Goal: Transaction & Acquisition: Purchase product/service

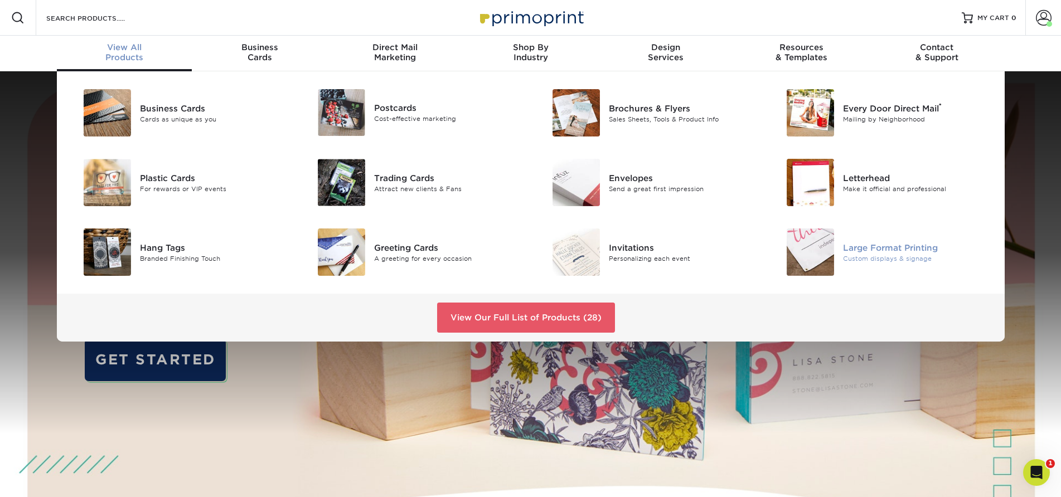
click at [872, 249] on div "Large Format Printing" at bounding box center [917, 247] width 148 height 12
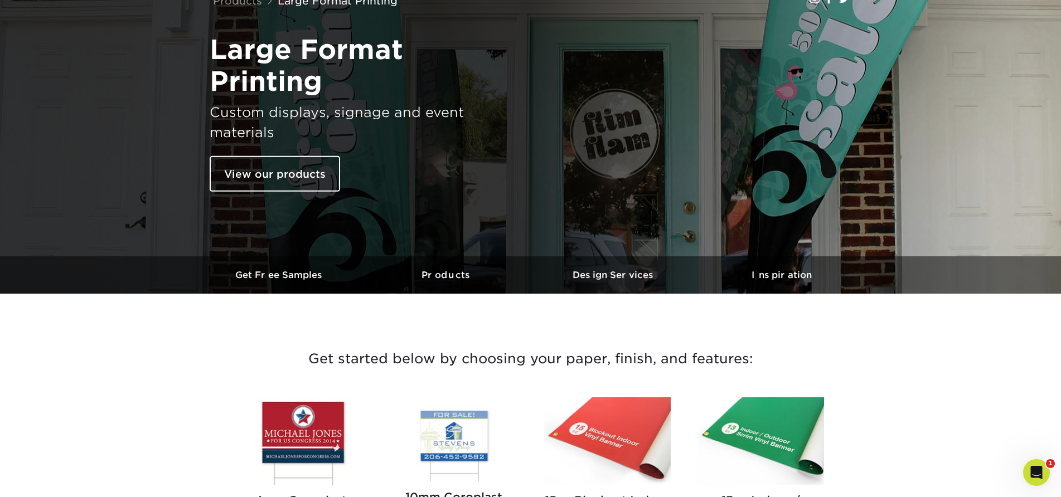
scroll to position [279, 0]
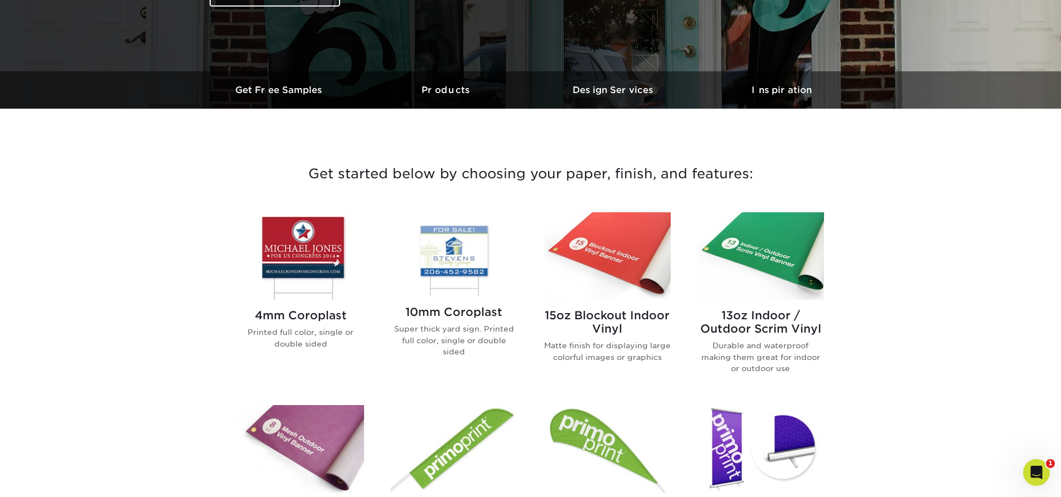
click at [783, 272] on img at bounding box center [760, 256] width 127 height 88
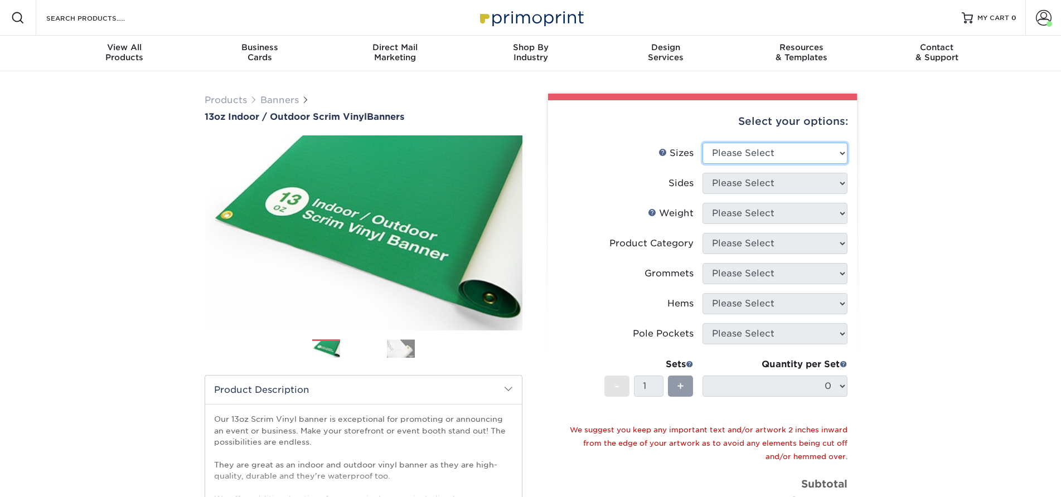
click at [842, 153] on select "Please Select 24" x 36" 24" x 48" 36" x 48" 36" x 60" 36" x 72" 36" x 96" 36" x…" at bounding box center [774, 153] width 145 height 21
select select "36.00x72.00"
click at [702, 143] on select "Please Select 24" x 36" 24" x 48" 36" x 48" 36" x 60" 36" x 72" 36" x 96" 36" x…" at bounding box center [774, 153] width 145 height 21
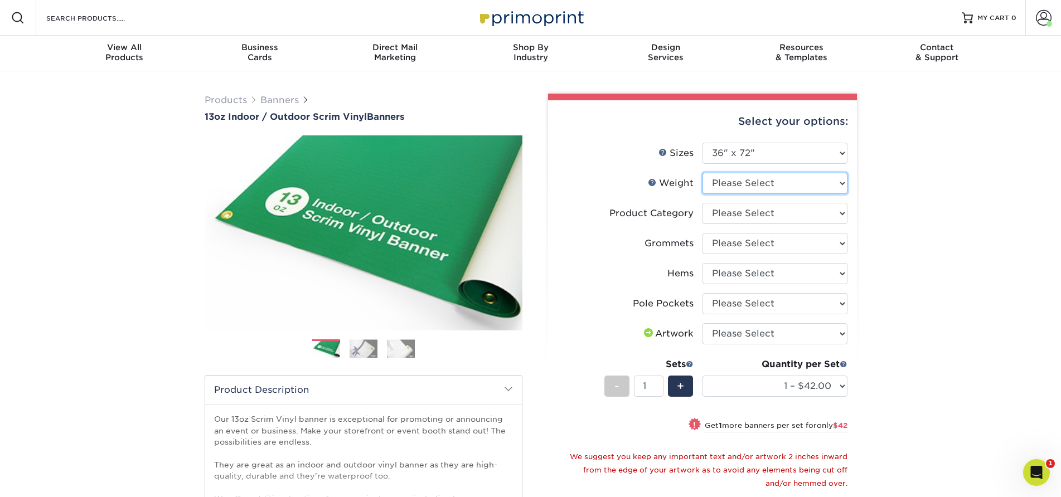
click at [843, 181] on select "Please Select 13OZ" at bounding box center [774, 183] width 145 height 21
select select "13OZ"
click at [702, 173] on select "Please Select 13OZ" at bounding box center [774, 183] width 145 height 21
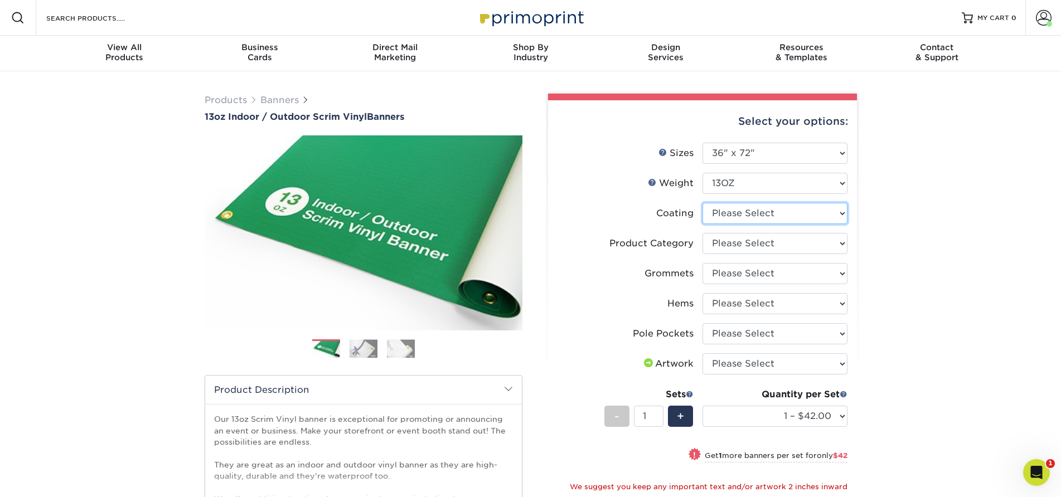
click at [839, 214] on select at bounding box center [774, 213] width 145 height 21
select select "3e7618de-abca-4bda-9f97-8b9129e913d8"
click at [702, 203] on select at bounding box center [774, 213] width 145 height 21
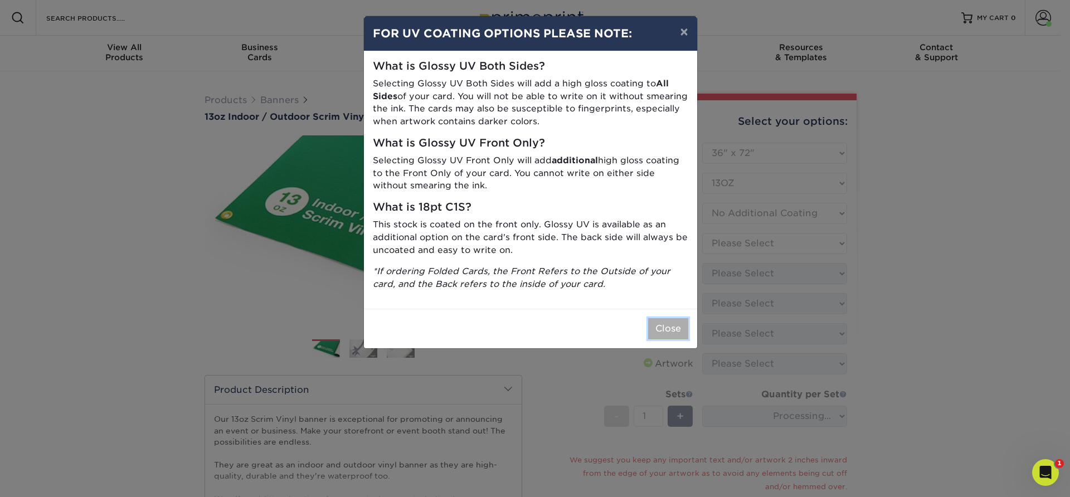
click at [667, 336] on button "Close" at bounding box center [668, 328] width 40 height 21
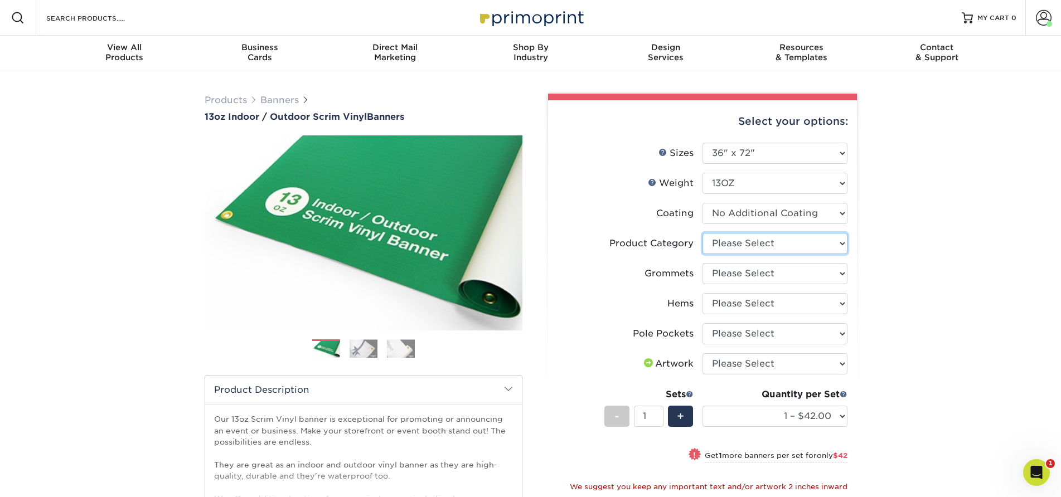
click at [844, 247] on select "Please Select 13oz Scrim Vinyl Banner - Matte" at bounding box center [774, 243] width 145 height 21
select select "bb192c35-bb20-422d-b6fe-0c7f48e5aa48"
click at [702, 233] on select "Please Select 13oz Scrim Vinyl Banner - Matte" at bounding box center [774, 243] width 145 height 21
click at [842, 273] on select "Please Select No Grommets Yes, Grommet All 4 Corners Yes, Grommets Every 1 ft. …" at bounding box center [774, 273] width 145 height 21
select select "90d329df-db80-4206-b821-ff9d3f363977"
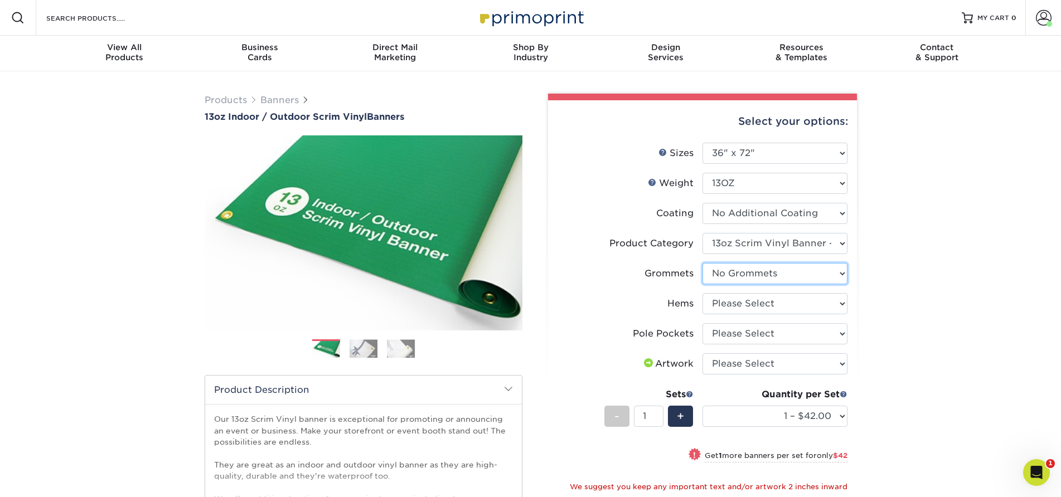
click at [702, 263] on select "Please Select No Grommets Yes, Grommet All 4 Corners Yes, Grommets Every 1 ft. …" at bounding box center [774, 273] width 145 height 21
click at [842, 306] on select "Please Select No Hems/Pole Pockets Yes, Hems Top and Bottom Only Yes, Hems All …" at bounding box center [774, 303] width 145 height 21
select select "4e4ebf09-664b-4b70-8385-b564872d2e90"
click at [702, 293] on select "Please Select No Hems/Pole Pockets Yes, Hems Top and Bottom Only Yes, Hems All …" at bounding box center [774, 303] width 145 height 21
click at [841, 335] on select "Please Select No Pole Pockets 2 in. Left and Right 2 in. Top and Bottom 4 in. L…" at bounding box center [774, 333] width 145 height 21
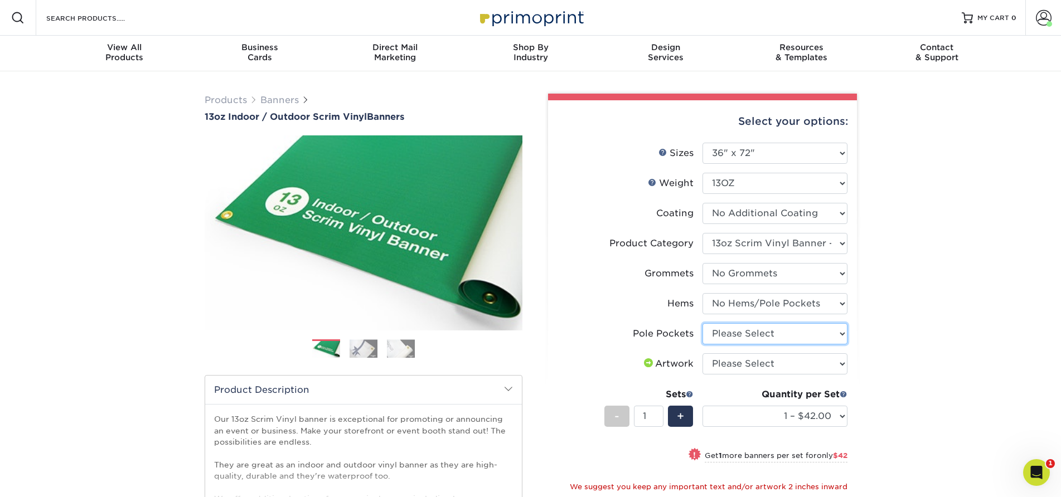
select select "462c5fe9-21e9-49a0-afb4-1c6e8664fe13"
click at [702, 323] on select "Please Select No Pole Pockets 2 in. Left and Right 2 in. Top and Bottom 4 in. L…" at bounding box center [774, 333] width 145 height 21
click at [841, 363] on select "Please Select I will upload files I need a design - $50" at bounding box center [774, 363] width 145 height 21
select select "upload"
click at [702, 353] on select "Please Select I will upload files I need a design - $50" at bounding box center [774, 363] width 145 height 21
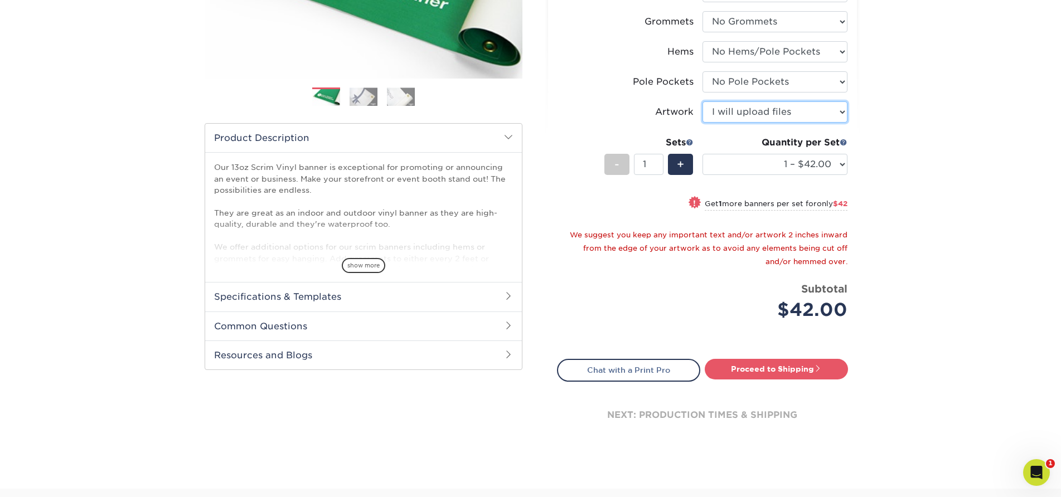
scroll to position [279, 0]
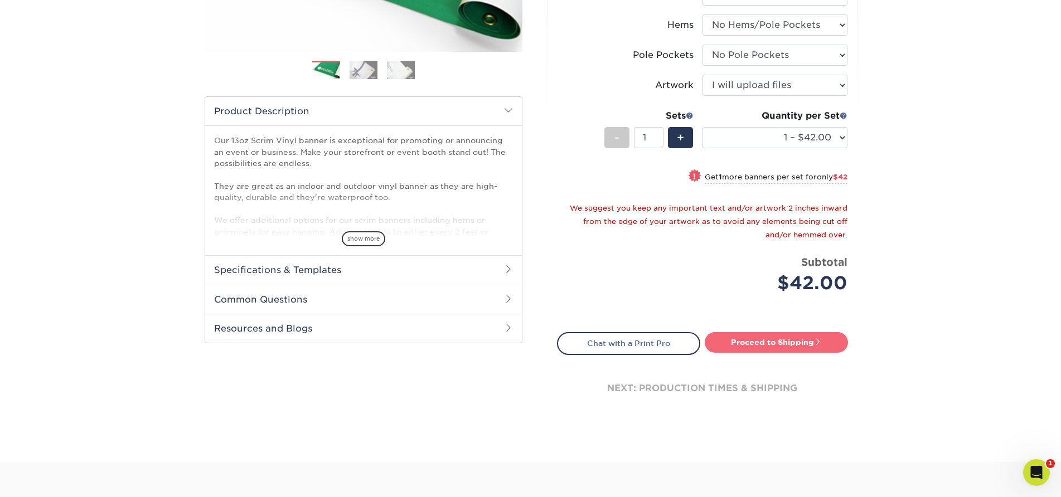
click at [798, 343] on link "Proceed to Shipping" at bounding box center [776, 342] width 143 height 20
type input "Set 1"
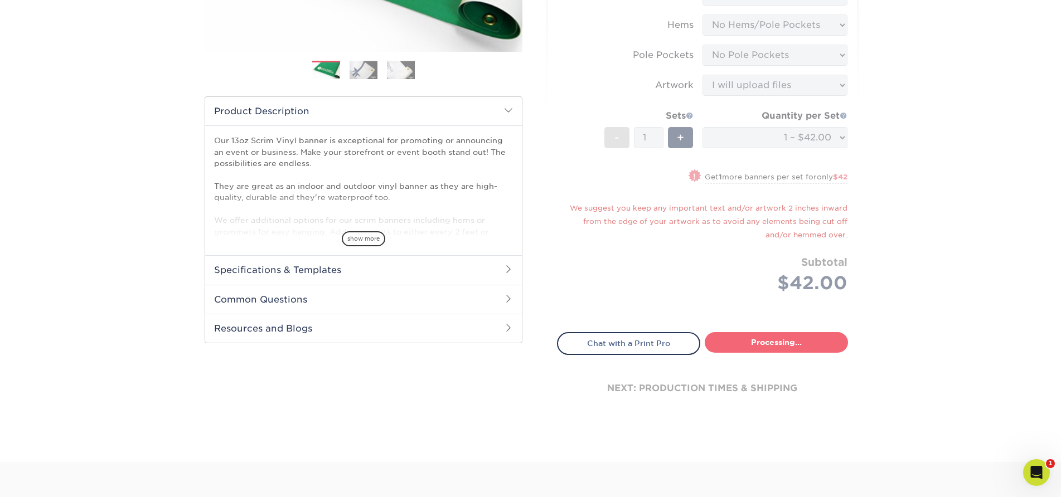
select select "1ecf5a42-a847-432b-9674-a75091ac485c"
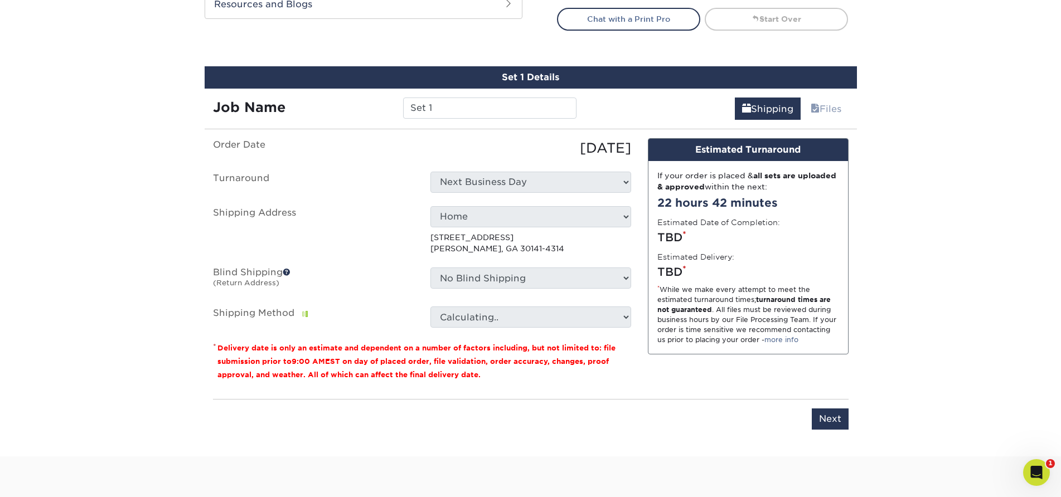
scroll to position [641, 0]
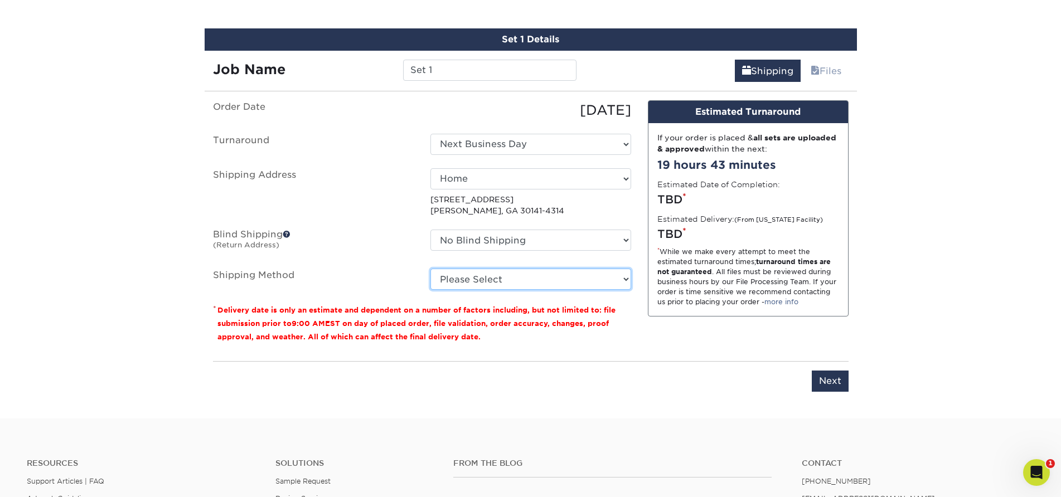
click at [625, 280] on select "Please Select Flat Rate Shipping (+$11.20) Ground Shipping (+$21.24) 3 Day Ship…" at bounding box center [530, 279] width 201 height 21
click at [430, 269] on select "Please Select Flat Rate Shipping (+$11.20) Ground Shipping (+$21.24) 3 Day Ship…" at bounding box center [530, 279] width 201 height 21
click at [625, 276] on select "Please Select Flat Rate Shipping (+$11.20) Ground Shipping (+$21.24) 3 Day Ship…" at bounding box center [530, 279] width 201 height 21
select select "03"
click at [430, 269] on select "Please Select Flat Rate Shipping (+$11.20) Ground Shipping (+$21.24) 3 Day Ship…" at bounding box center [530, 279] width 201 height 21
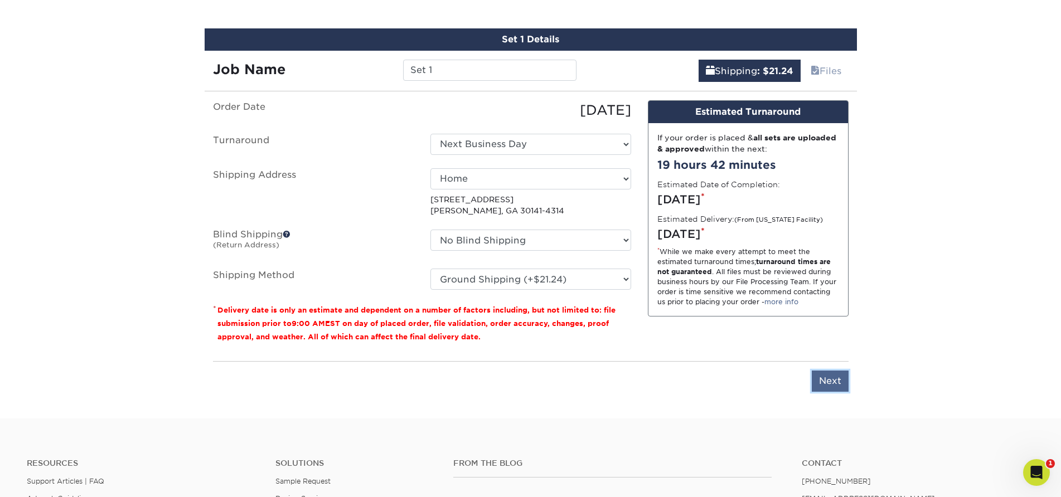
click at [825, 381] on input "Next" at bounding box center [830, 381] width 37 height 21
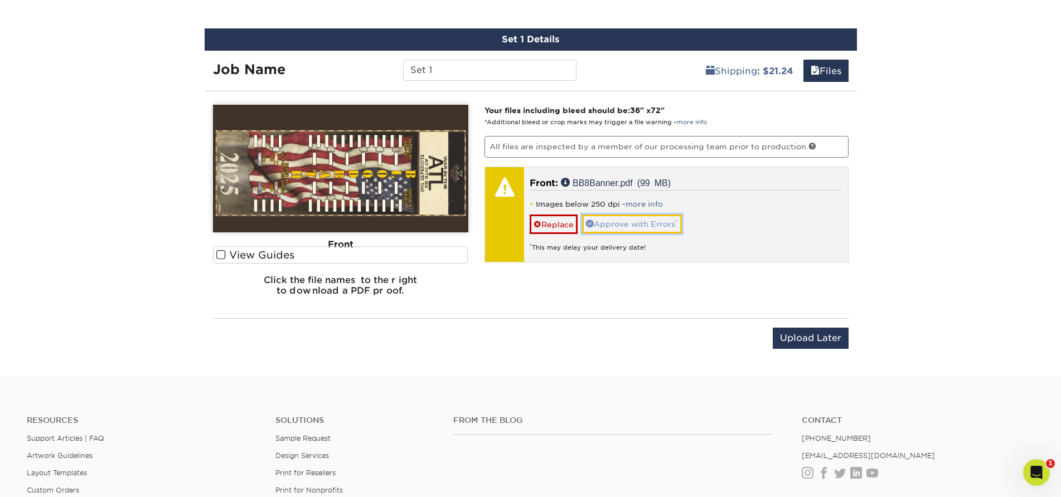
click at [648, 225] on link "Approve with Errors *" at bounding box center [632, 224] width 100 height 19
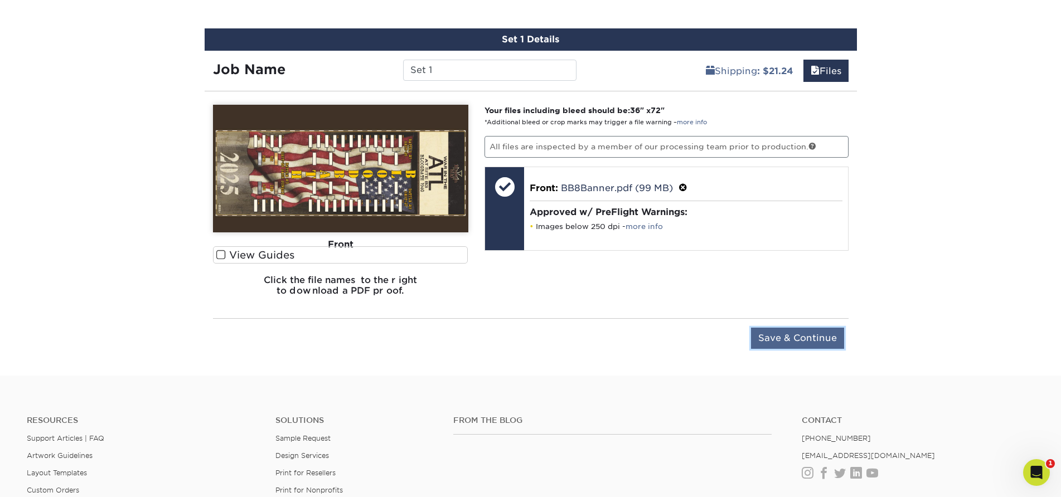
click at [802, 336] on input "Save & Continue" at bounding box center [797, 338] width 93 height 21
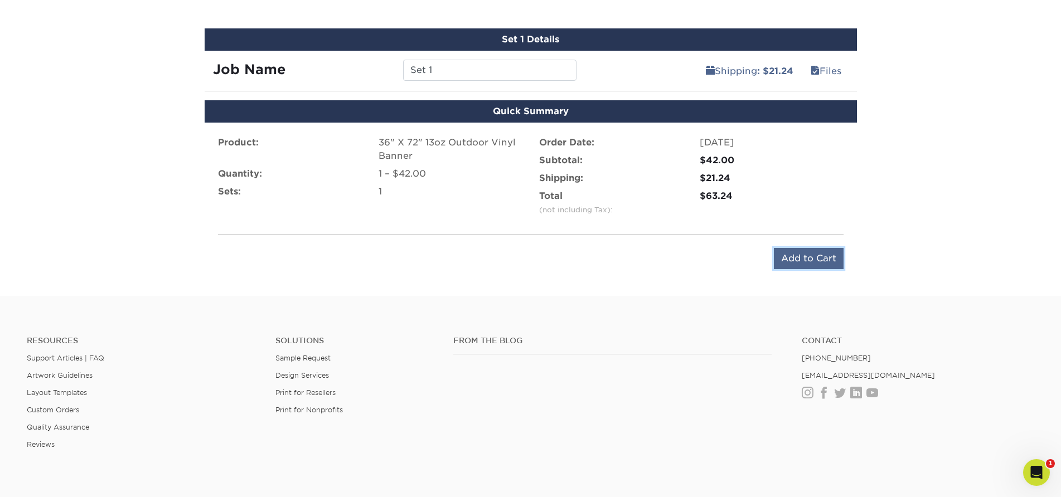
click at [801, 258] on input "Add to Cart" at bounding box center [809, 258] width 70 height 21
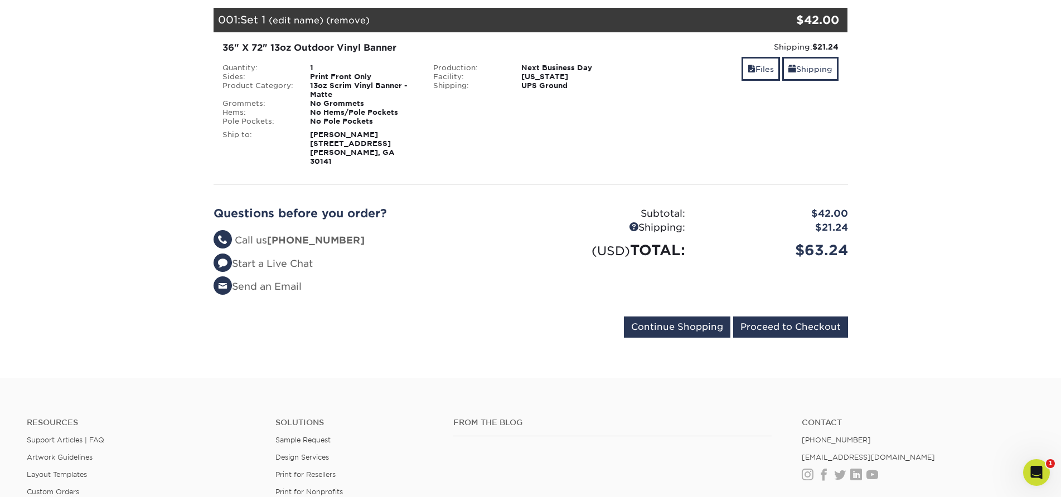
scroll to position [167, 0]
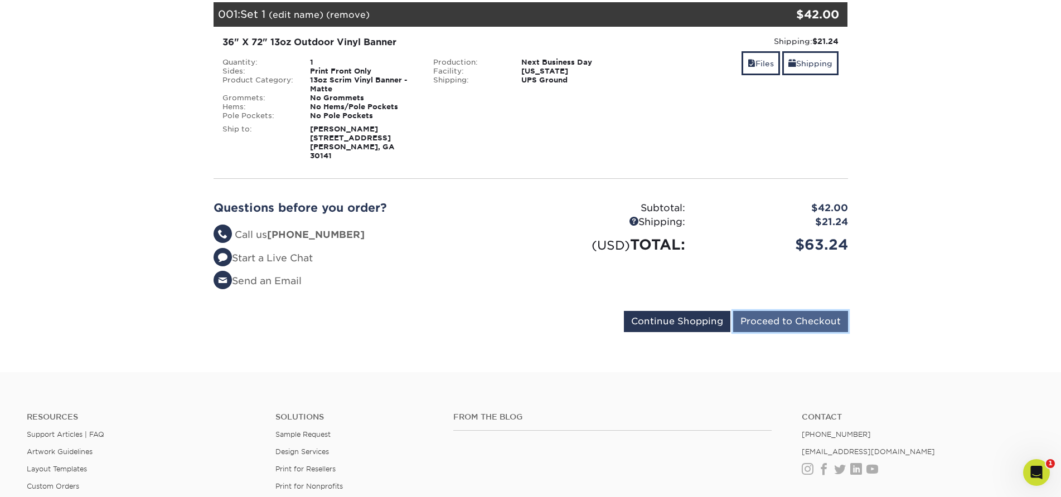
click at [806, 314] on input "Proceed to Checkout" at bounding box center [790, 321] width 115 height 21
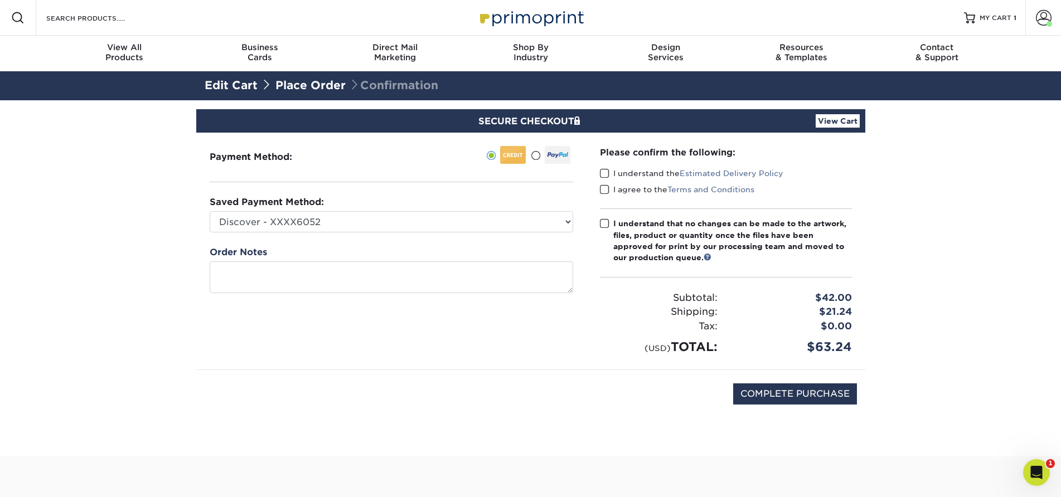
click at [537, 157] on span at bounding box center [535, 156] width 9 height 11
click at [0, 0] on input "radio" at bounding box center [0, 0] width 0 height 0
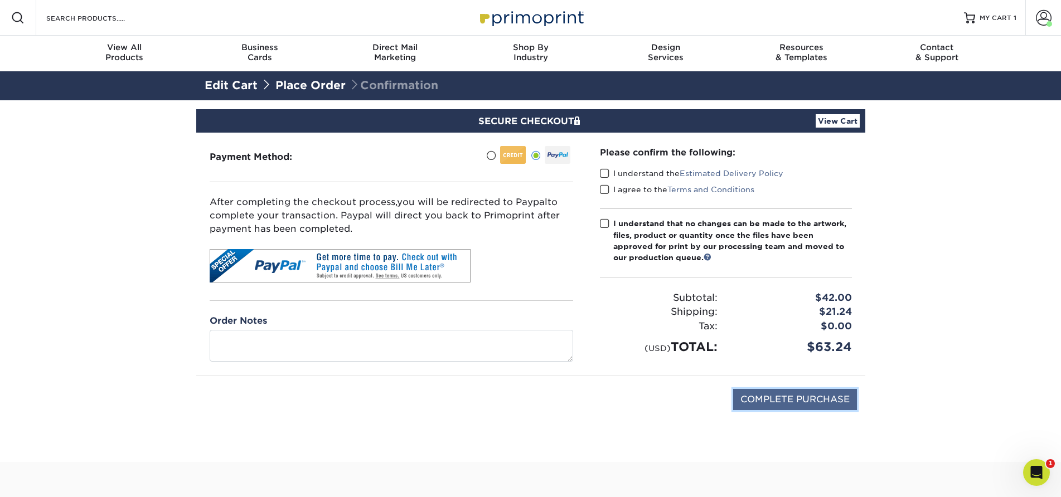
click at [813, 397] on input "COMPLETE PURCHASE" at bounding box center [795, 399] width 124 height 21
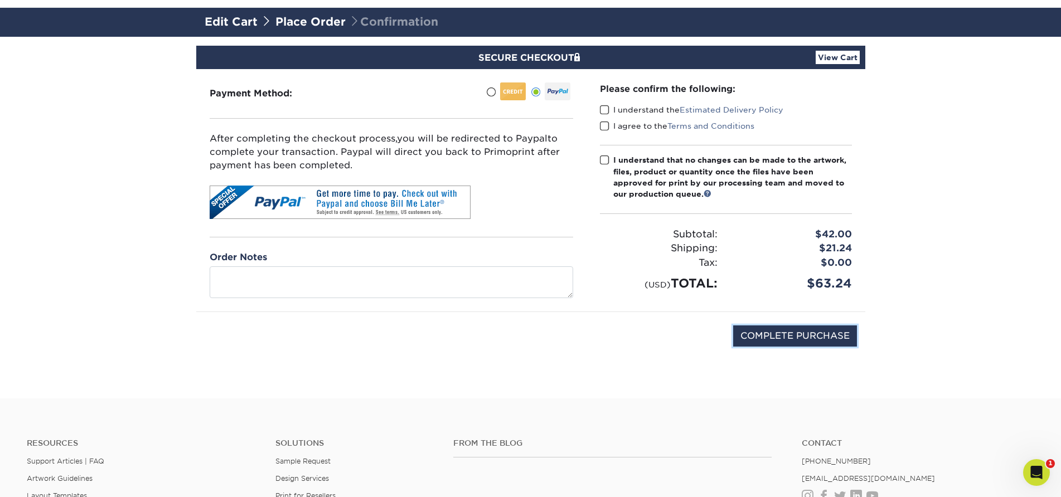
scroll to position [56, 0]
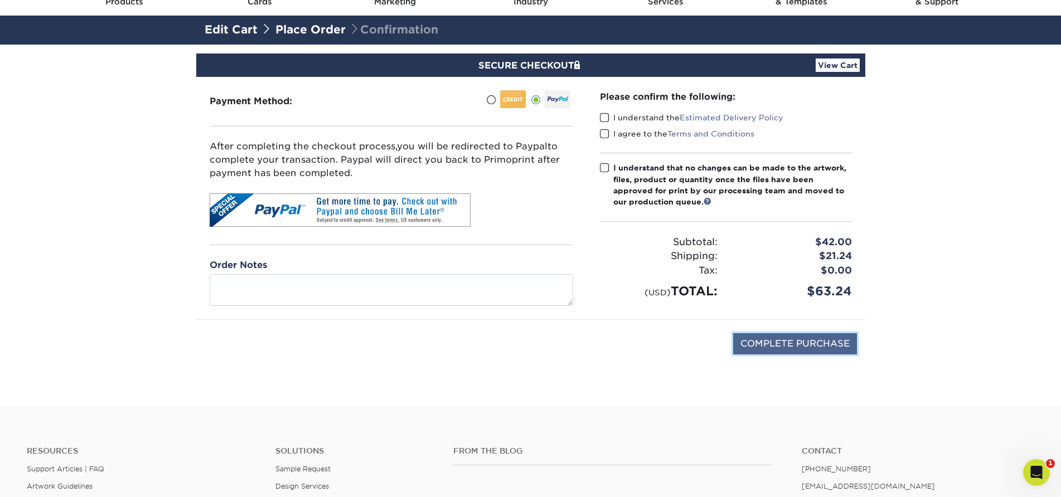
click at [801, 346] on input "COMPLETE PURCHASE" at bounding box center [795, 343] width 124 height 21
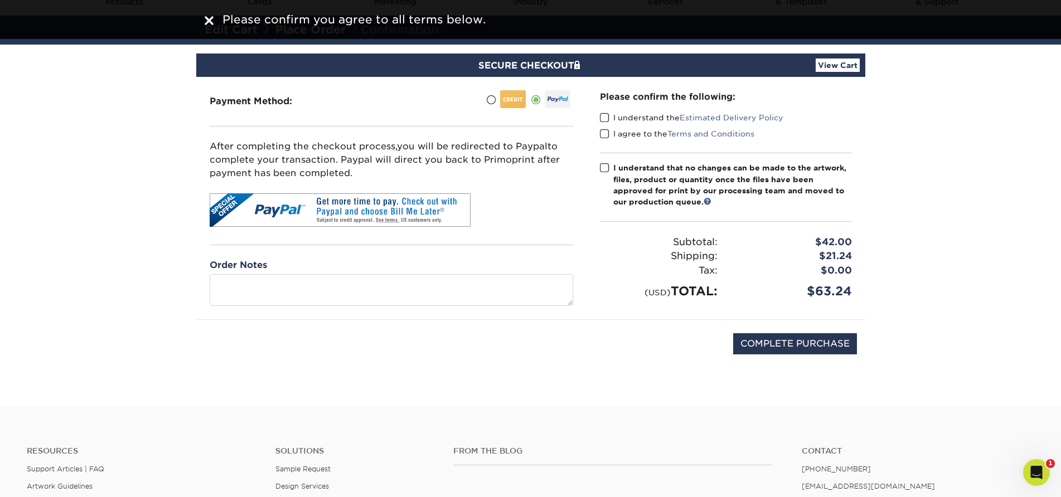
click at [601, 116] on span at bounding box center [604, 118] width 9 height 11
click at [0, 0] on input "I understand the Estimated Delivery Policy" at bounding box center [0, 0] width 0 height 0
click at [605, 132] on span at bounding box center [604, 134] width 9 height 11
click at [0, 0] on input "I agree to the Terms and Conditions" at bounding box center [0, 0] width 0 height 0
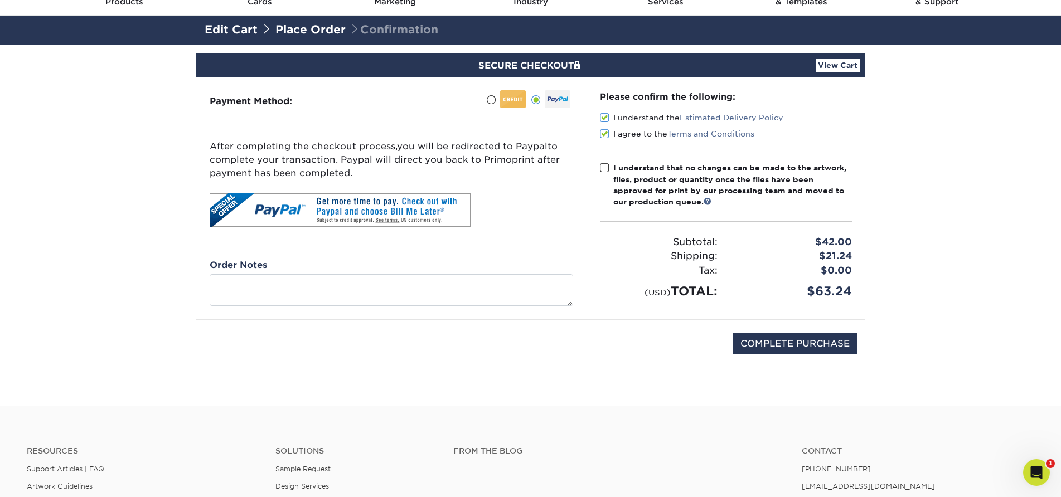
click at [605, 168] on span at bounding box center [604, 168] width 9 height 11
click at [0, 0] on input "I understand that no changes can be made to the artwork, files, product or quan…" at bounding box center [0, 0] width 0 height 0
click at [788, 346] on input "COMPLETE PURCHASE" at bounding box center [795, 343] width 124 height 21
type input "PROCESSING, PLEASE WAIT..."
